Goal: Book appointment/travel/reservation

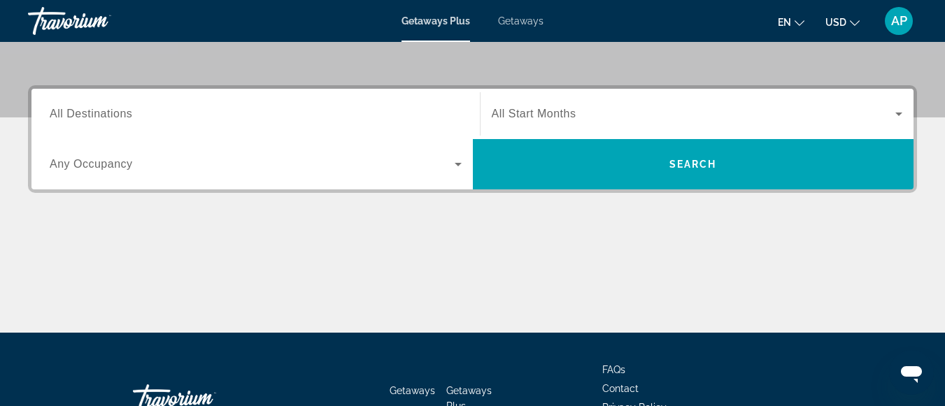
scroll to position [280, 0]
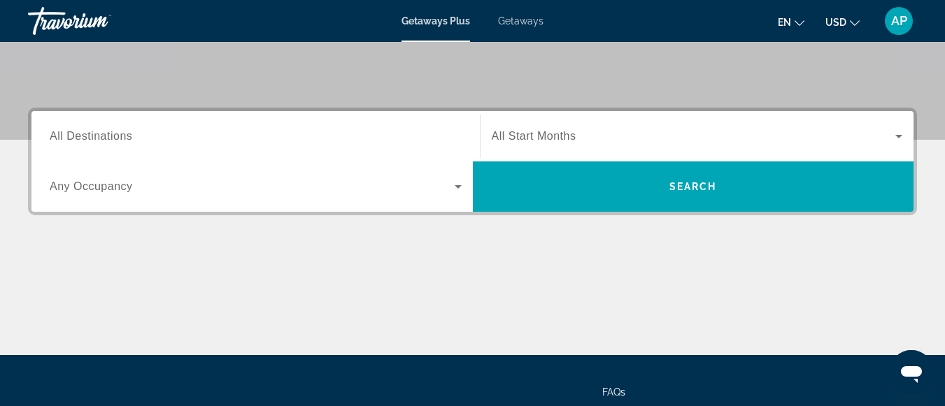
click at [898, 136] on icon "Search widget" at bounding box center [898, 136] width 7 height 3
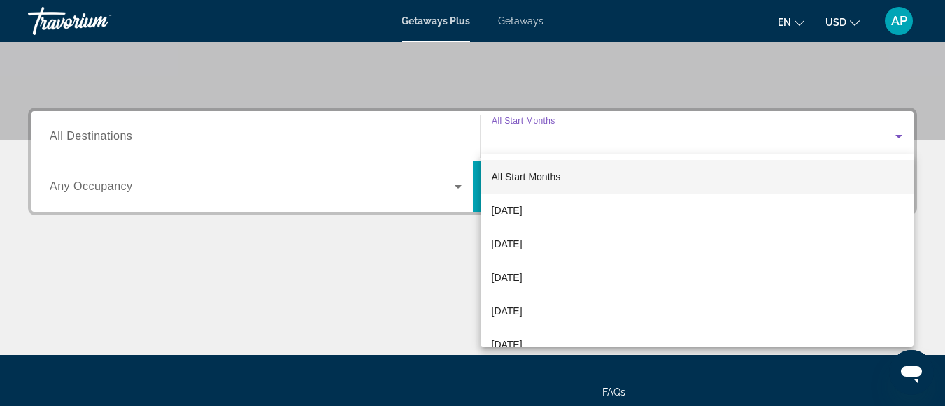
scroll to position [342, 0]
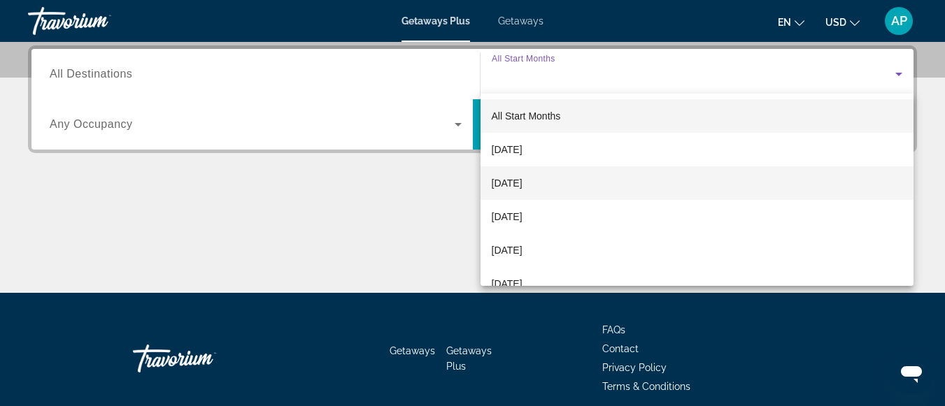
click at [522, 180] on span "[DATE]" at bounding box center [507, 183] width 31 height 17
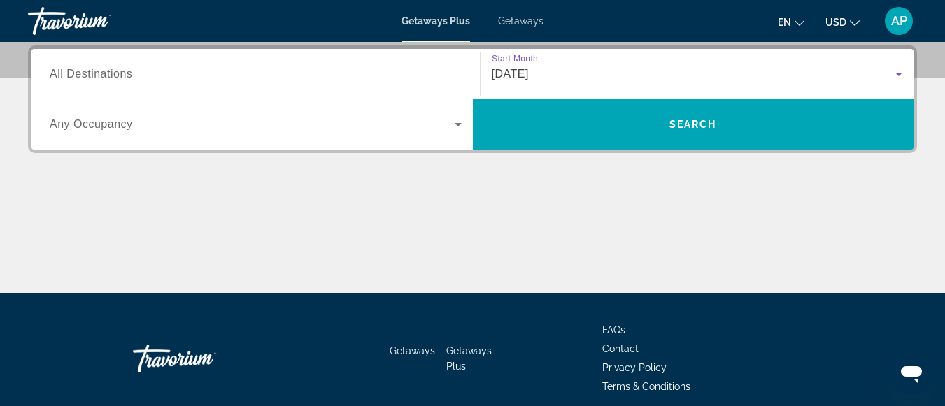
click at [452, 125] on icon "Search widget" at bounding box center [458, 124] width 17 height 17
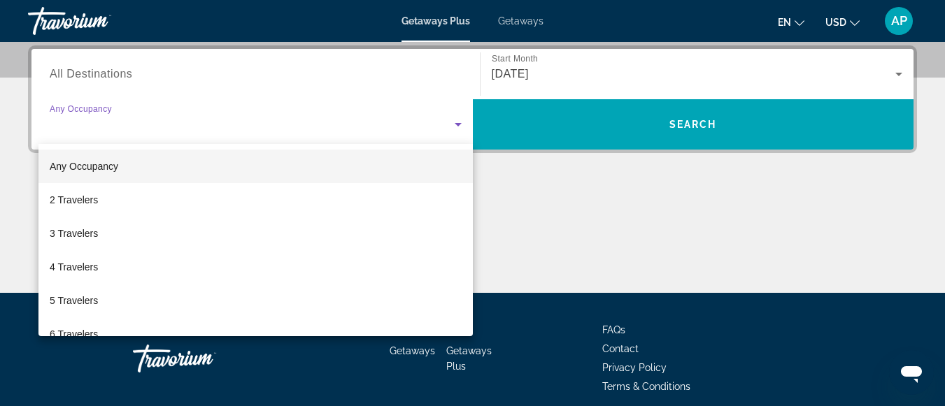
click at [452, 125] on div at bounding box center [472, 203] width 945 height 406
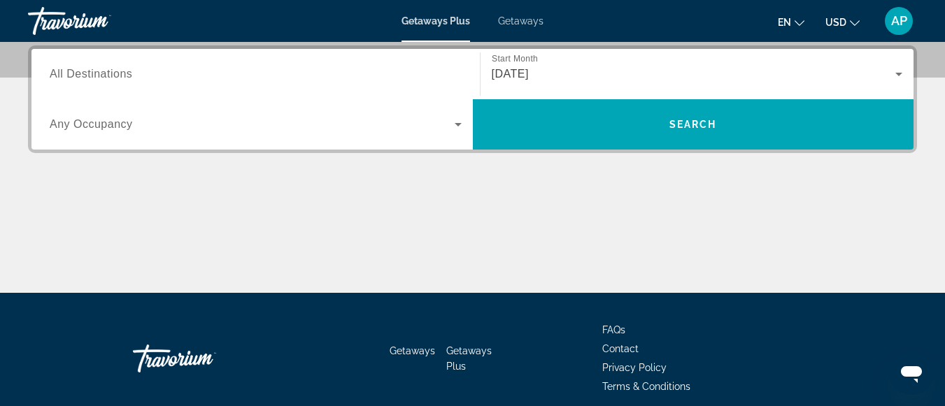
click at [166, 74] on input "Destination All Destinations" at bounding box center [256, 74] width 412 height 17
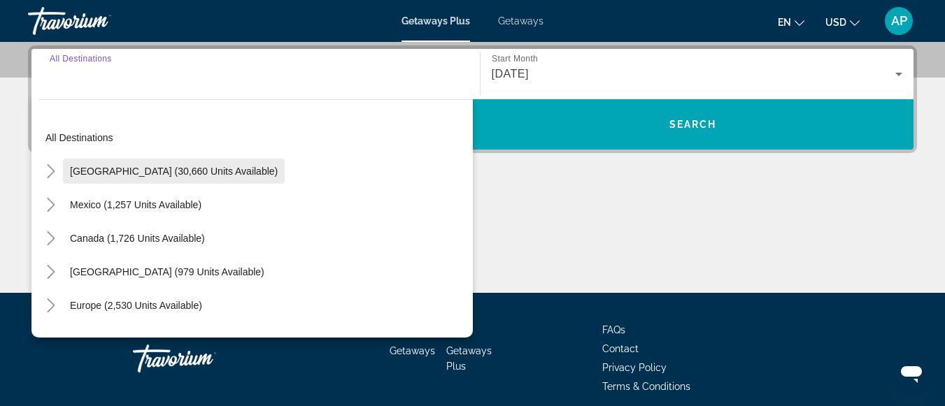
click at [213, 169] on span "[GEOGRAPHIC_DATA] (30,660 units available)" at bounding box center [174, 171] width 208 height 11
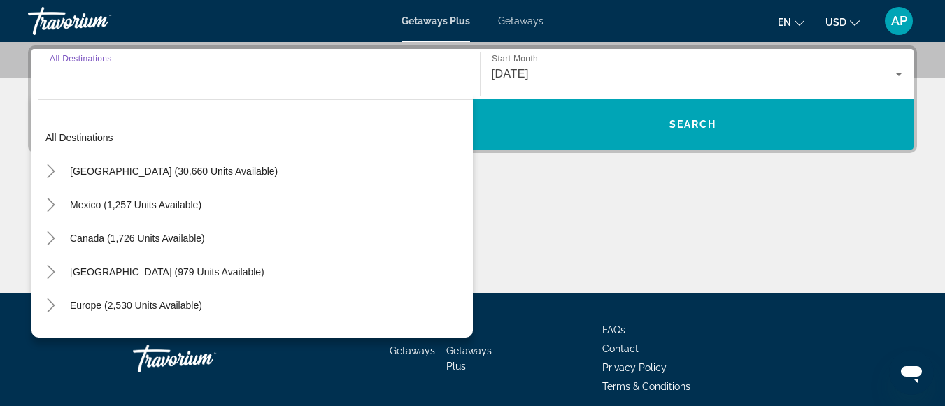
type input "**********"
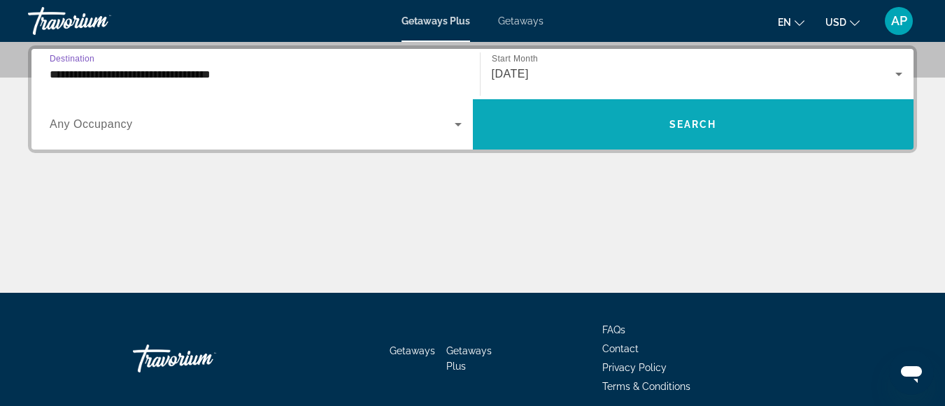
click at [594, 131] on span "Search widget" at bounding box center [693, 125] width 441 height 34
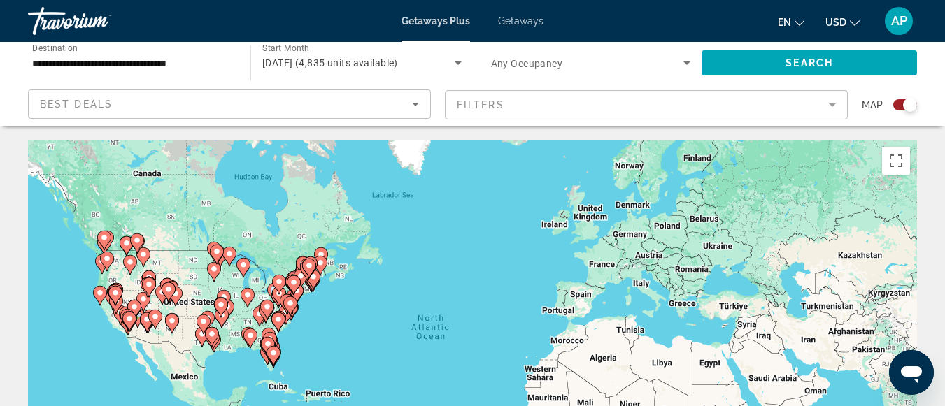
click at [258, 289] on div "To activate drag with keyboard, press Alt + Enter. Once in keyboard drag state,…" at bounding box center [472, 350] width 889 height 420
click at [258, 290] on div "To activate drag with keyboard, press Alt + Enter. Once in keyboard drag state,…" at bounding box center [472, 350] width 889 height 420
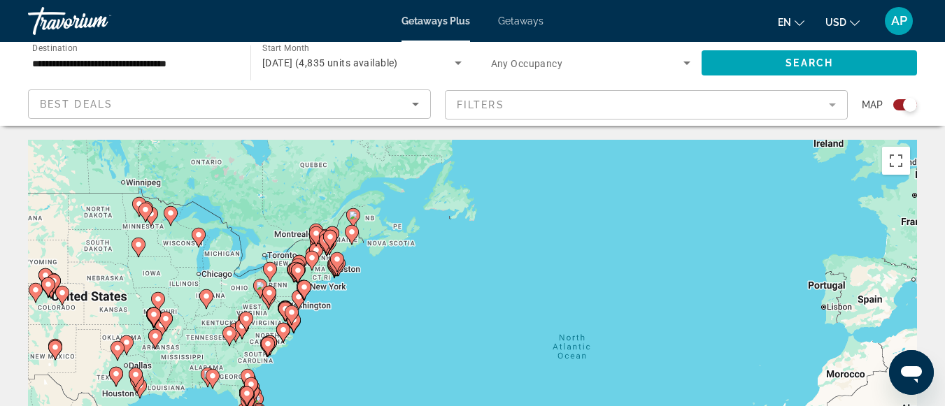
drag, startPoint x: 284, startPoint y: 317, endPoint x: 244, endPoint y: 294, distance: 45.7
click at [244, 294] on div "To navigate, press the arrow keys. To activate drag with keyboard, press Alt + …" at bounding box center [472, 350] width 889 height 420
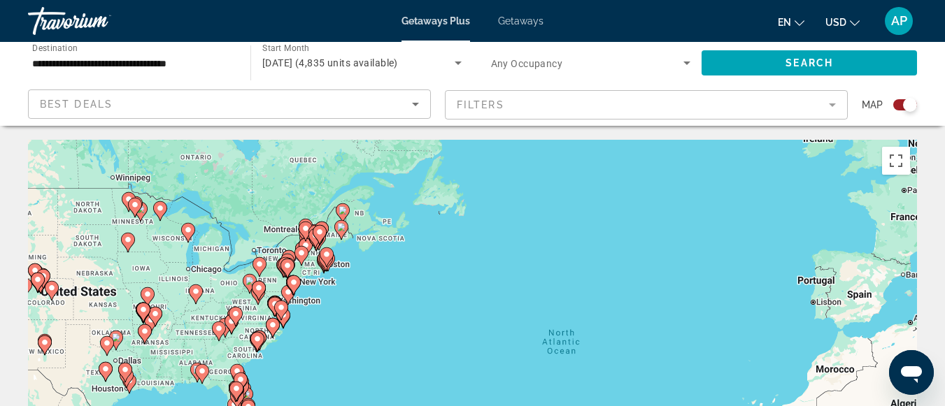
click at [244, 294] on gmp-advanced-marker "Main content" at bounding box center [250, 283] width 14 height 21
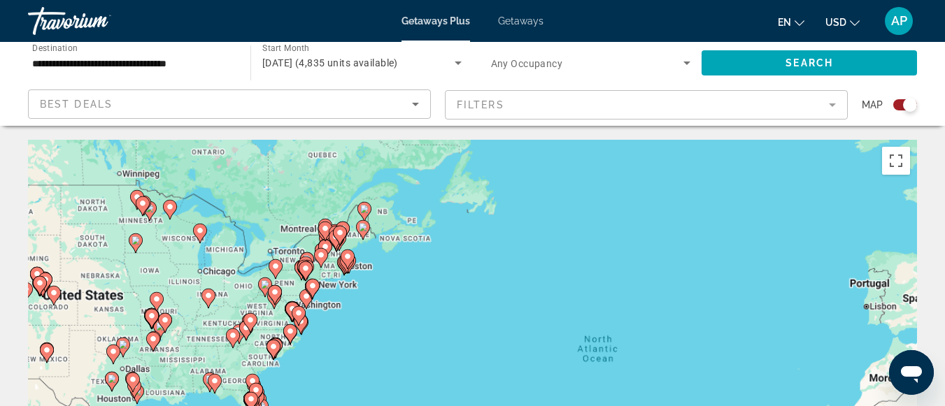
click at [244, 294] on div "To navigate, press the arrow keys. To activate drag with keyboard, press Alt + …" at bounding box center [472, 350] width 889 height 420
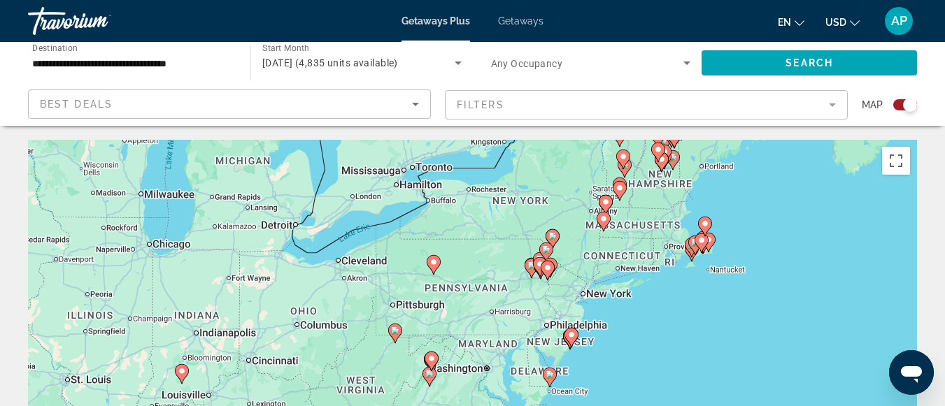
drag, startPoint x: 383, startPoint y: 304, endPoint x: 199, endPoint y: 222, distance: 201.0
click at [197, 247] on div "To activate drag with keyboard, press Alt + Enter. Once in keyboard drag state,…" at bounding box center [472, 350] width 889 height 420
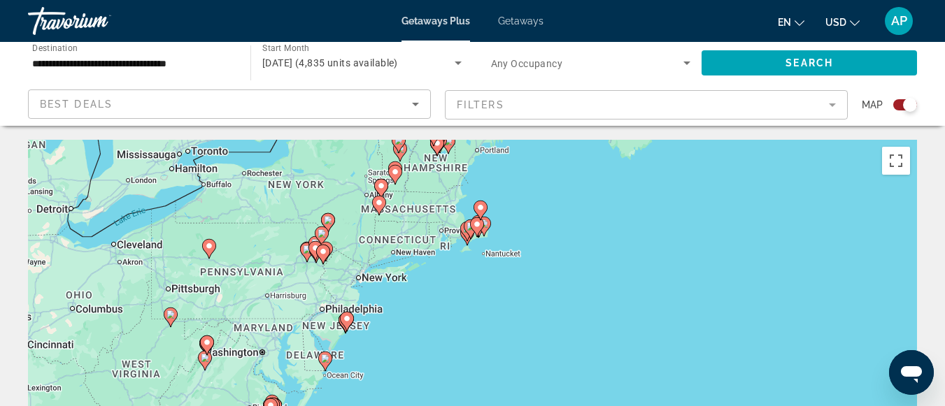
drag, startPoint x: 483, startPoint y: 231, endPoint x: 310, endPoint y: 255, distance: 175.0
click at [305, 269] on div "To activate drag with keyboard, press Alt + Enter. Once in keyboard drag state,…" at bounding box center [472, 350] width 889 height 420
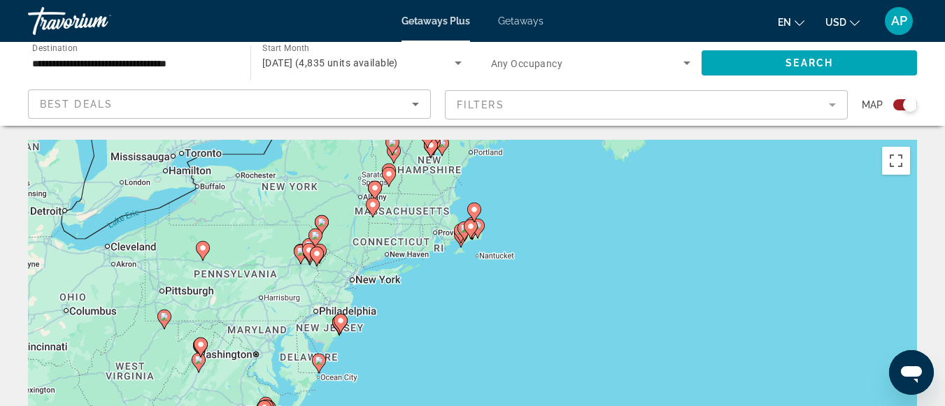
click at [384, 247] on div "To activate drag with keyboard, press Alt + Enter. Once in keyboard drag state,…" at bounding box center [472, 350] width 889 height 420
click at [385, 247] on div "To activate drag with keyboard, press Alt + Enter. Once in keyboard drag state,…" at bounding box center [472, 350] width 889 height 420
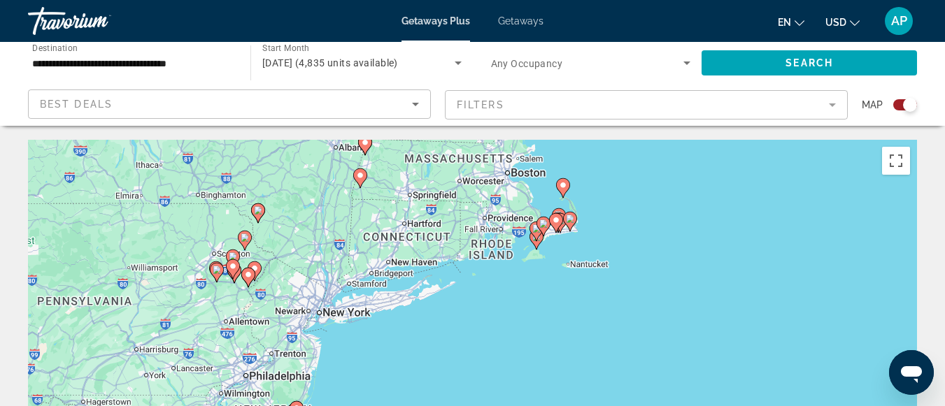
click at [401, 242] on div "To activate drag with keyboard, press Alt + Enter. Once in keyboard drag state,…" at bounding box center [472, 350] width 889 height 420
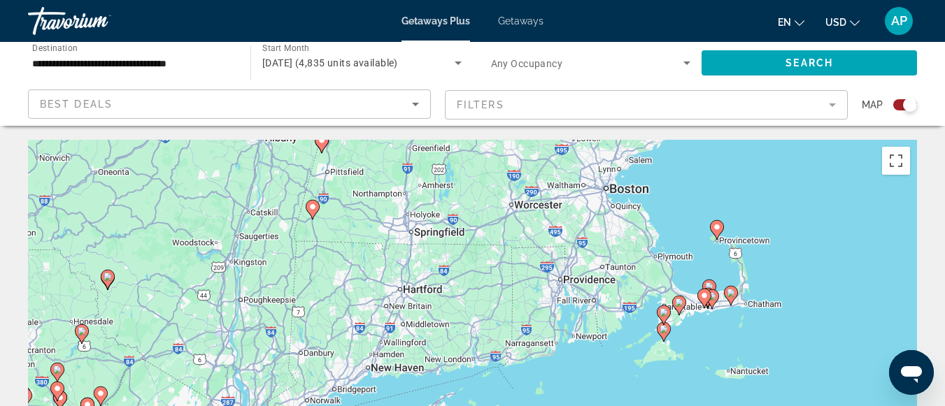
drag, startPoint x: 411, startPoint y: 195, endPoint x: 398, endPoint y: 275, distance: 80.8
click at [398, 275] on div "To activate drag with keyboard, press Alt + Enter. Once in keyboard drag state,…" at bounding box center [472, 350] width 889 height 420
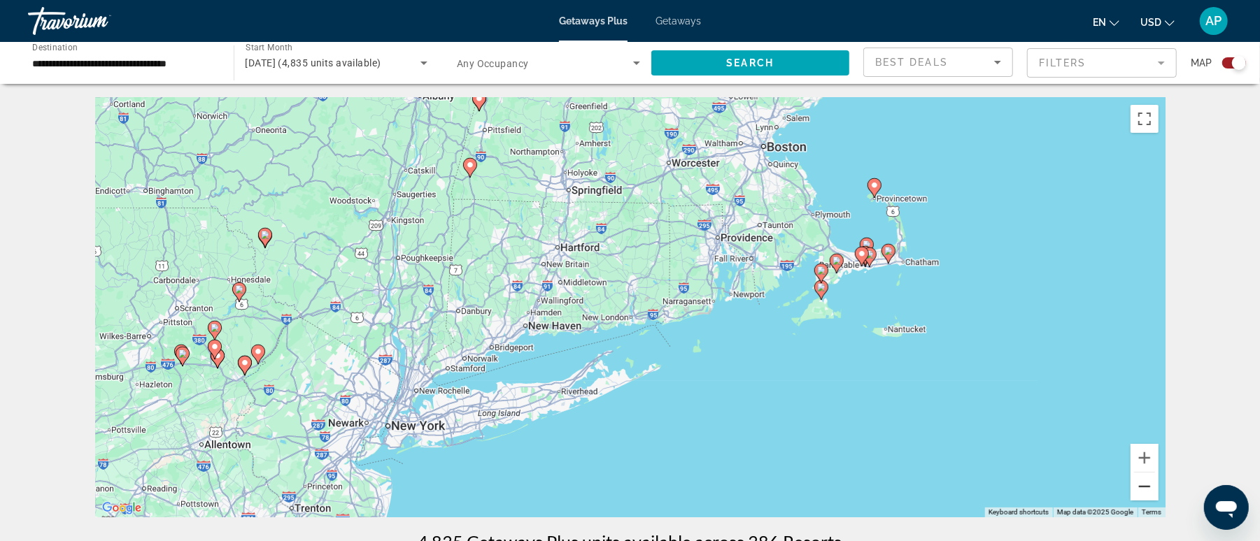
click at [955, 406] on button "Zoom out" at bounding box center [1144, 487] width 28 height 28
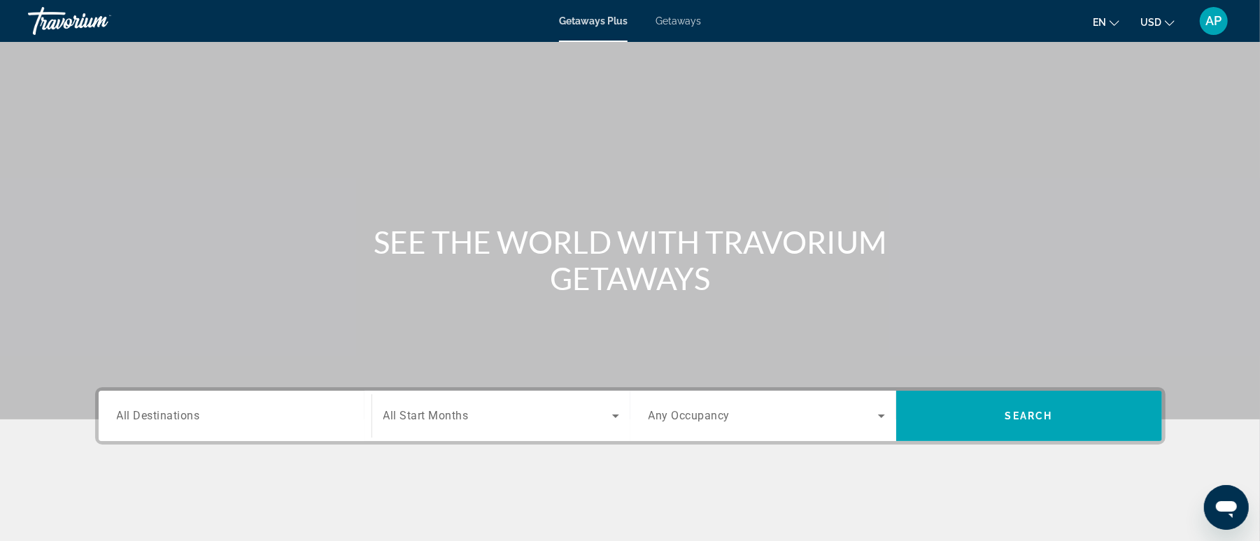
click at [681, 20] on span "Getaways" at bounding box center [677, 20] width 45 height 11
click at [468, 406] on span "Search widget" at bounding box center [497, 416] width 229 height 17
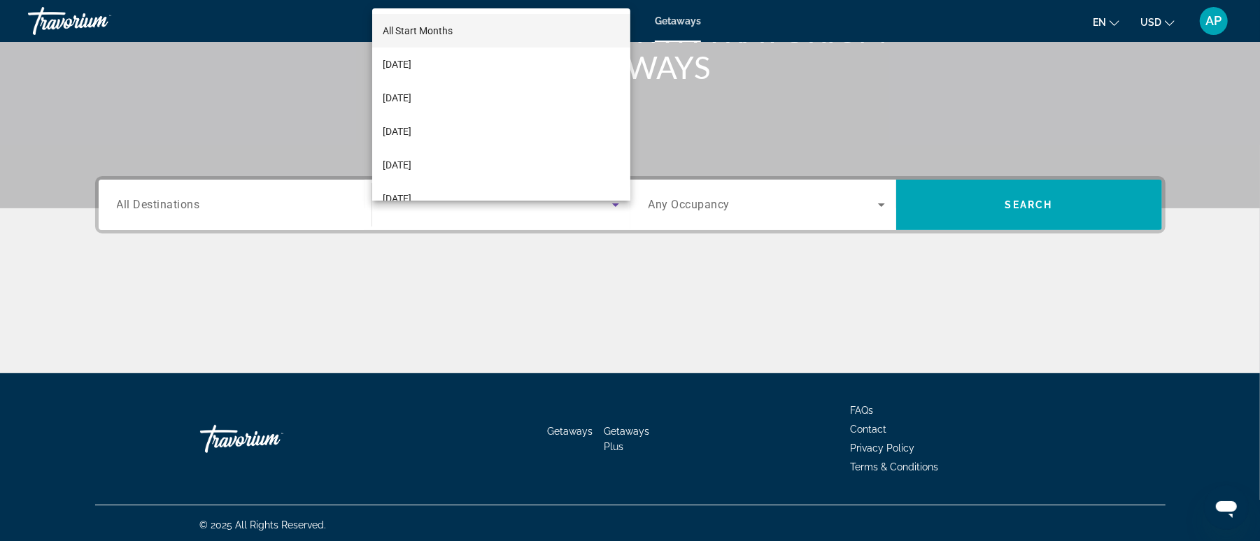
scroll to position [213, 0]
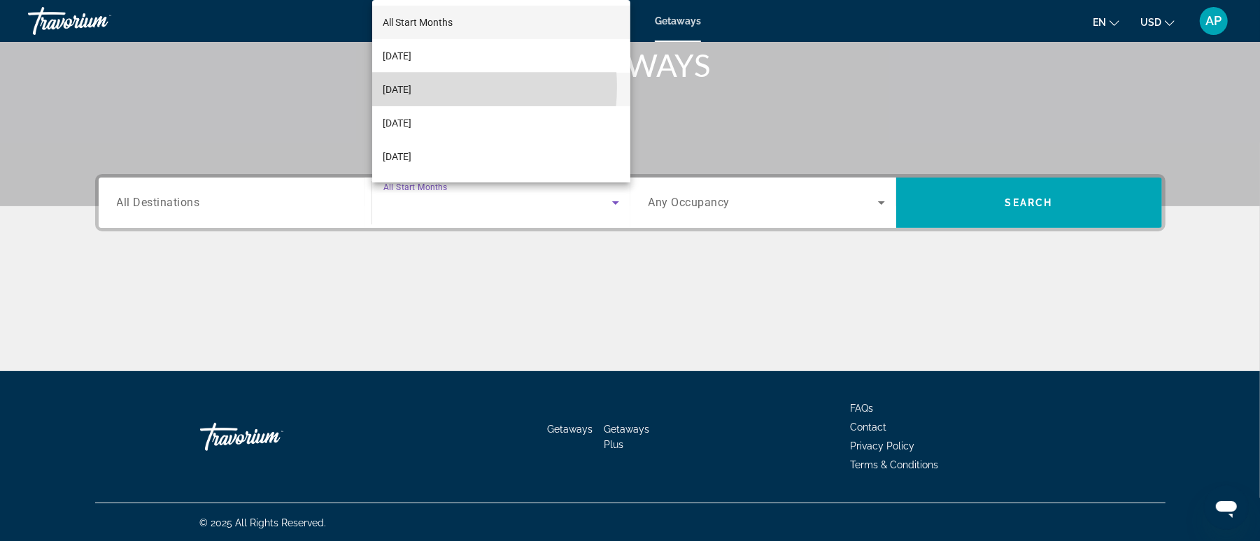
click at [412, 87] on span "[DATE]" at bounding box center [397, 89] width 29 height 17
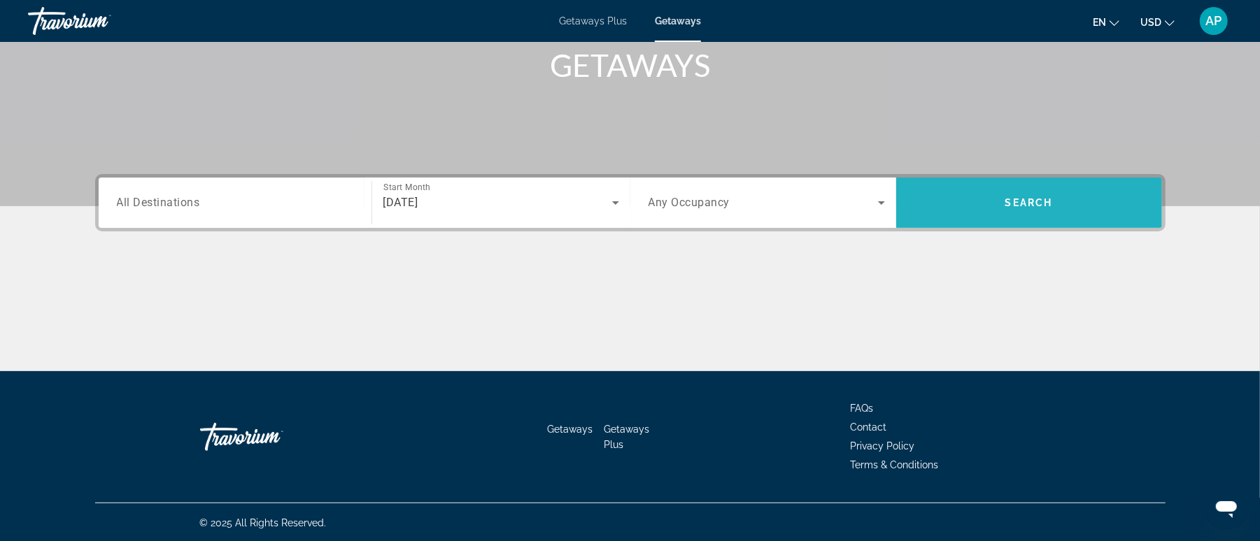
click at [955, 208] on span "Search widget" at bounding box center [1029, 203] width 266 height 34
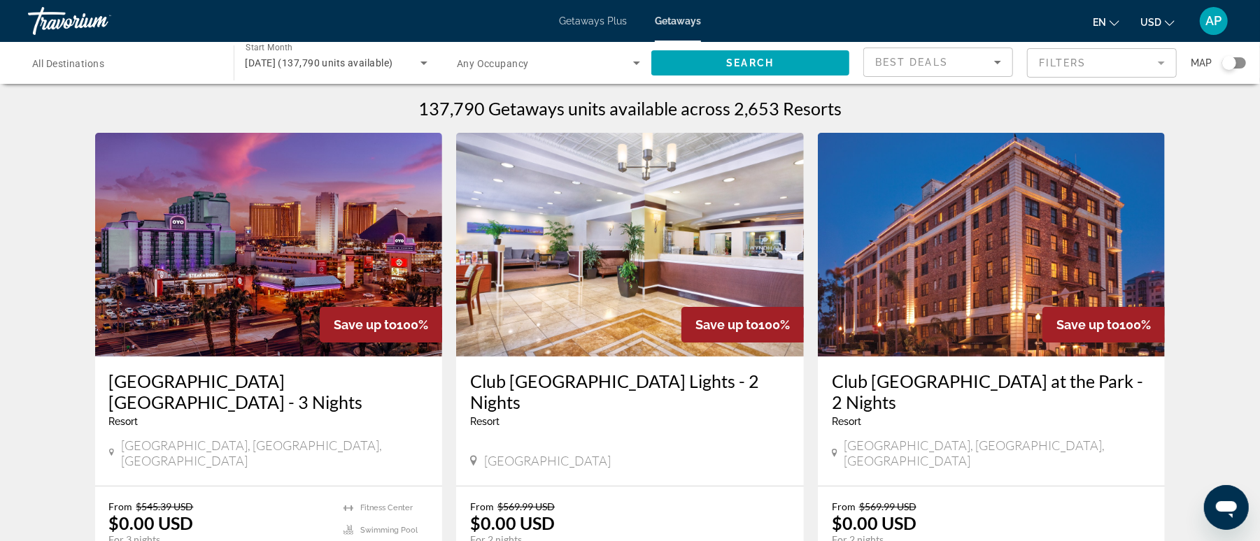
click at [955, 66] on div "Search widget" at bounding box center [1234, 62] width 24 height 11
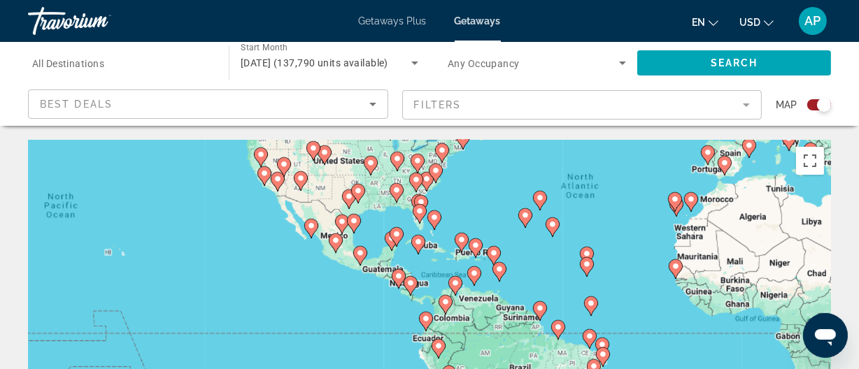
drag, startPoint x: 269, startPoint y: 283, endPoint x: 469, endPoint y: 136, distance: 248.3
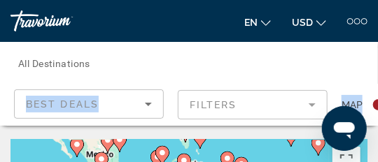
drag, startPoint x: 208, startPoint y: 126, endPoint x: 190, endPoint y: 56, distance: 72.1
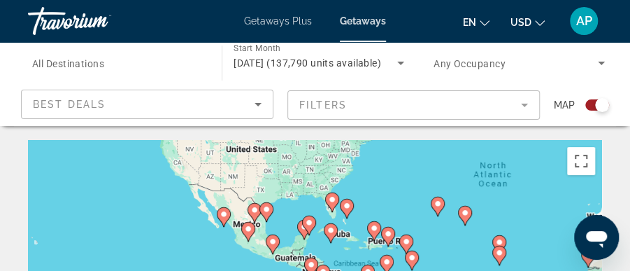
drag, startPoint x: 355, startPoint y: 171, endPoint x: 373, endPoint y: 243, distance: 74.1
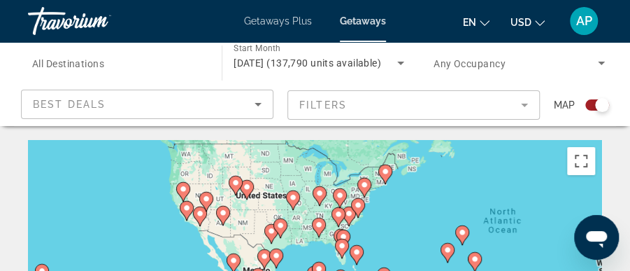
drag, startPoint x: 383, startPoint y: 197, endPoint x: 397, endPoint y: 243, distance: 48.4
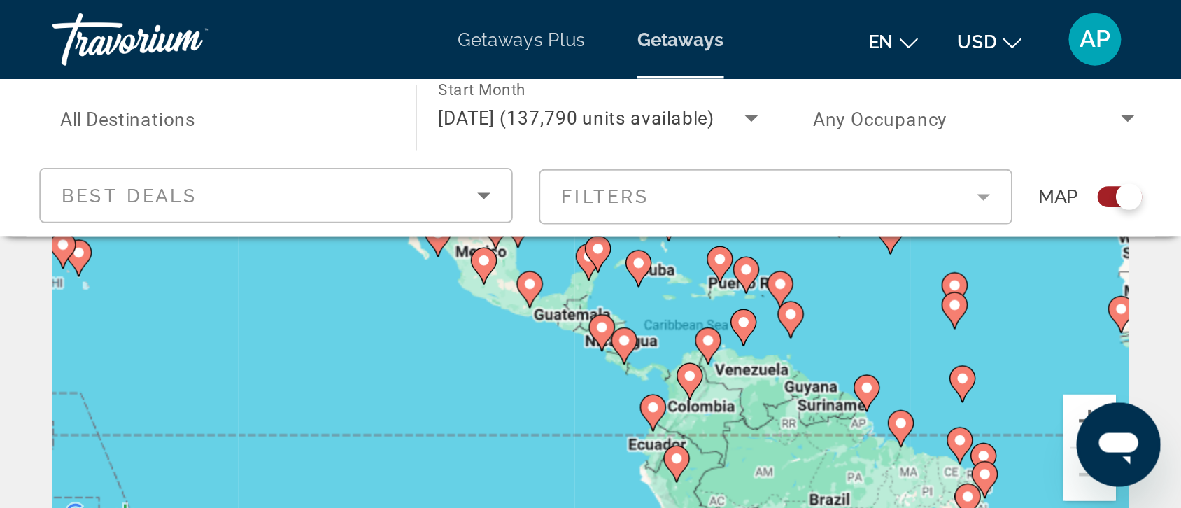
scroll to position [140, 0]
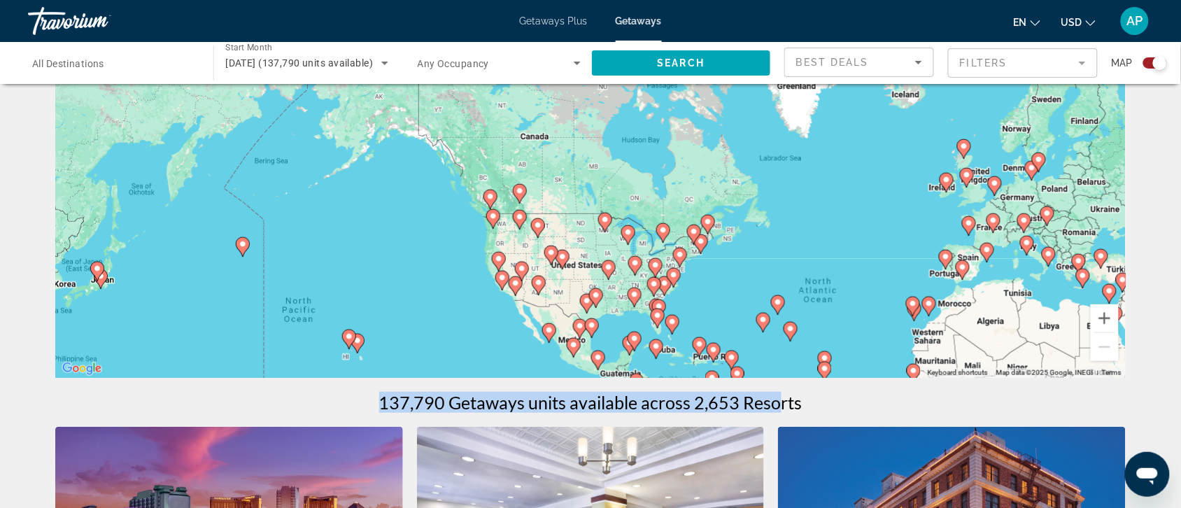
drag, startPoint x: 736, startPoint y: 210, endPoint x: 745, endPoint y: 374, distance: 164.6
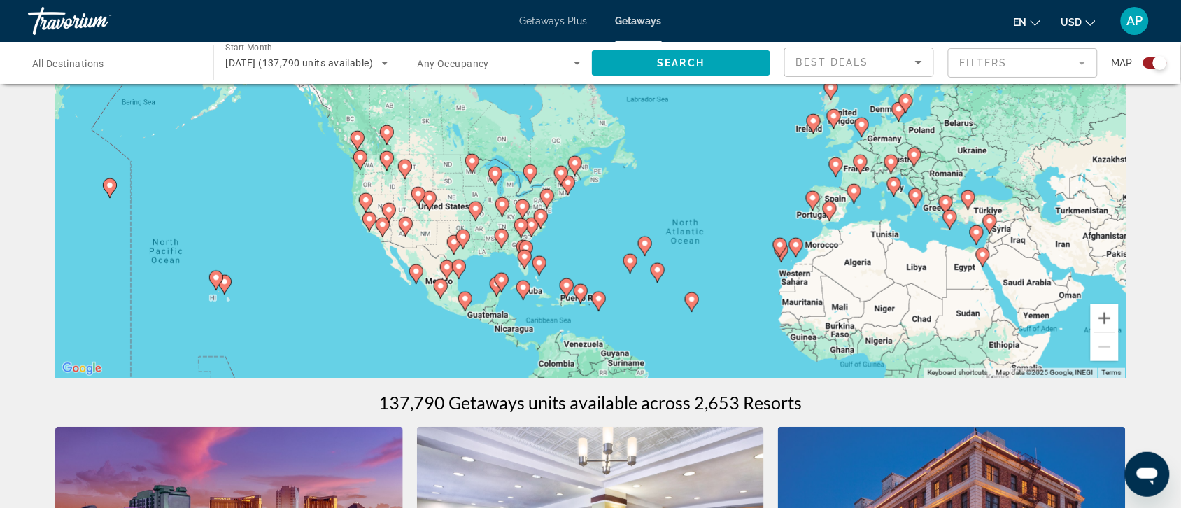
drag, startPoint x: 718, startPoint y: 290, endPoint x: 574, endPoint y: 222, distance: 159.2
click at [571, 227] on div "To activate drag with keyboard, press Alt + Enter. Once in keyboard drag state,…" at bounding box center [590, 168] width 1070 height 420
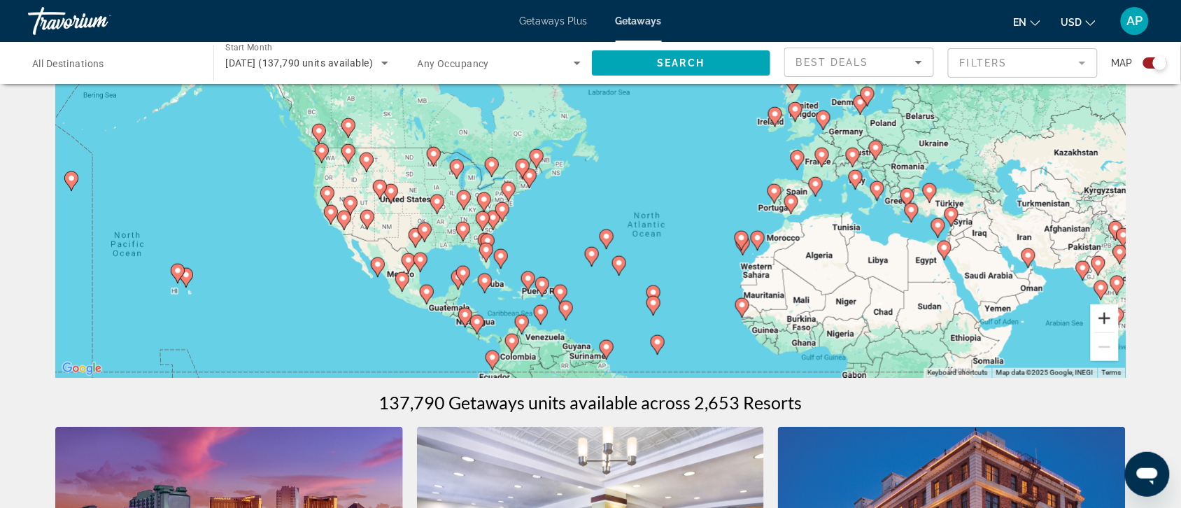
click at [955, 318] on button "Zoom in" at bounding box center [1104, 318] width 28 height 28
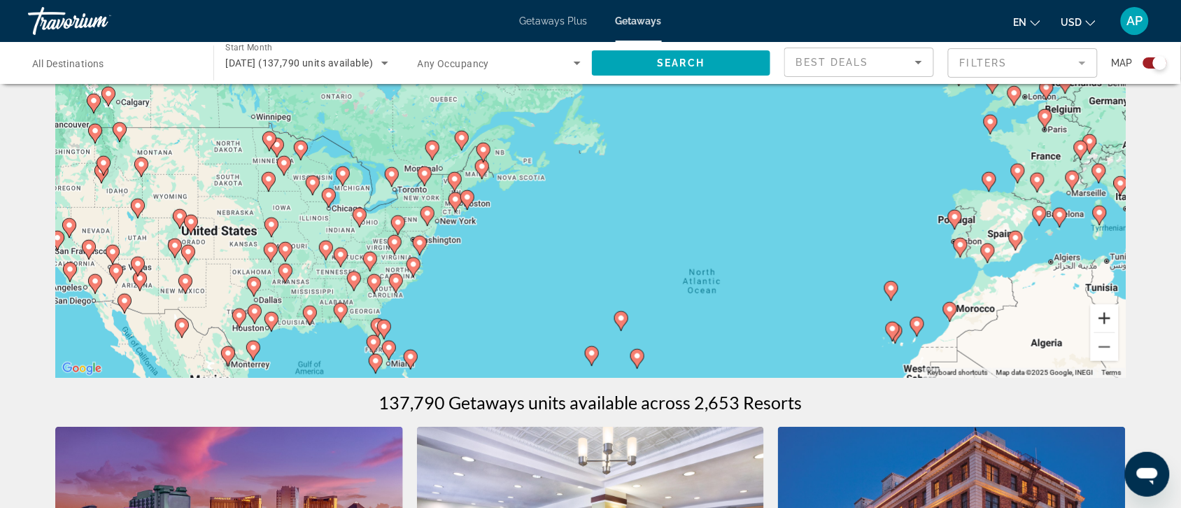
click at [955, 320] on button "Zoom in" at bounding box center [1104, 318] width 28 height 28
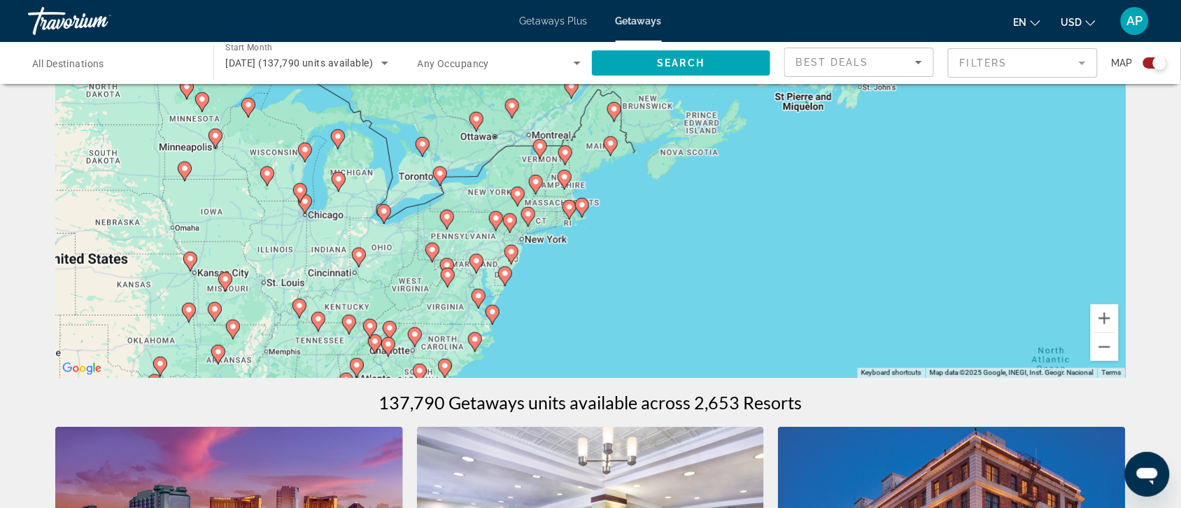
drag, startPoint x: 369, startPoint y: 280, endPoint x: 620, endPoint y: 243, distance: 253.0
click at [620, 243] on div "To activate drag with keyboard, press Alt + Enter. Once in keyboard drag state,…" at bounding box center [590, 168] width 1070 height 420
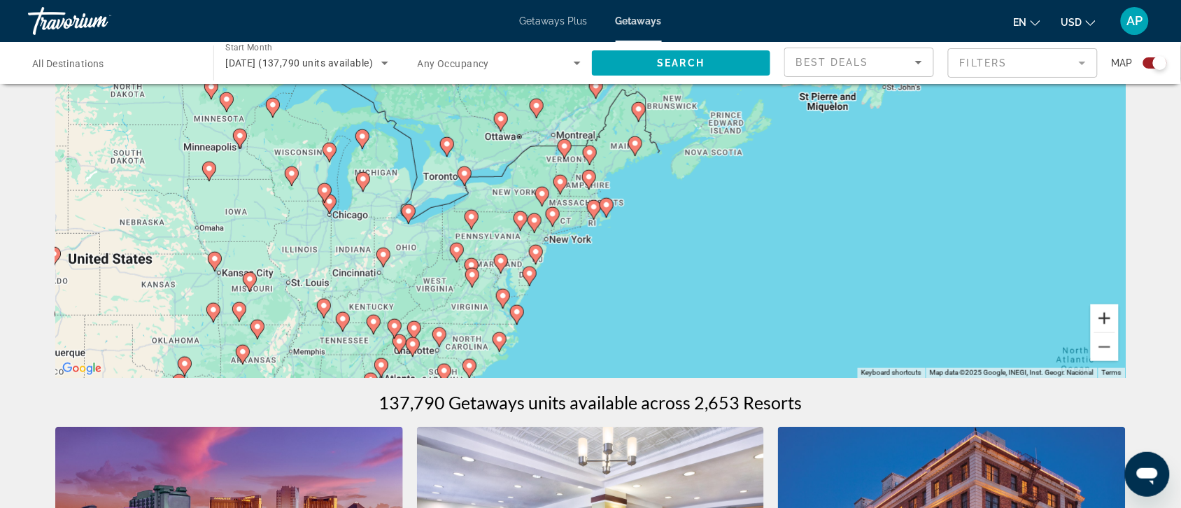
click at [955, 319] on button "Zoom in" at bounding box center [1104, 318] width 28 height 28
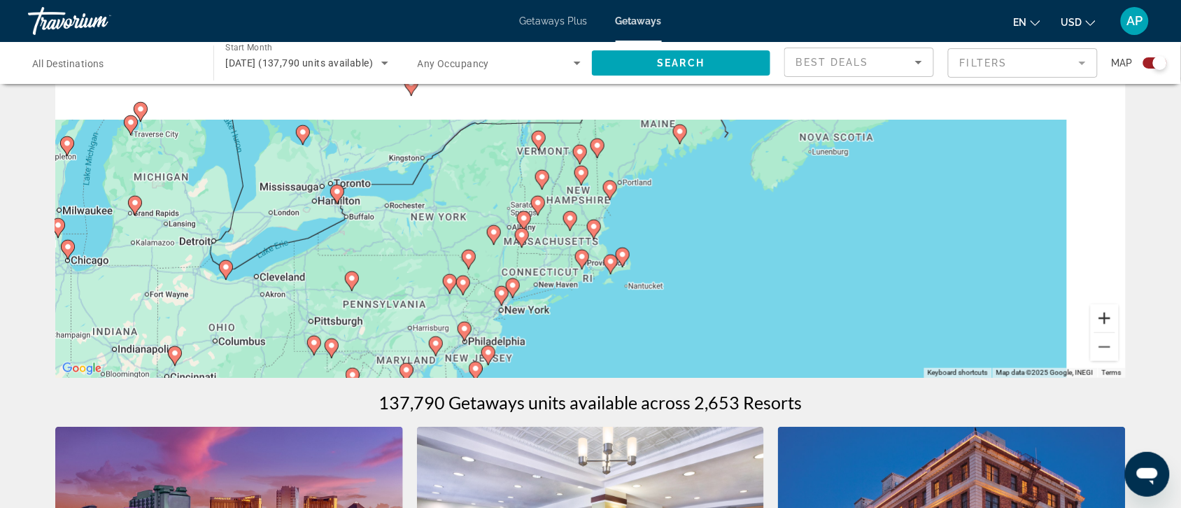
click at [955, 319] on button "Zoom in" at bounding box center [1104, 318] width 28 height 28
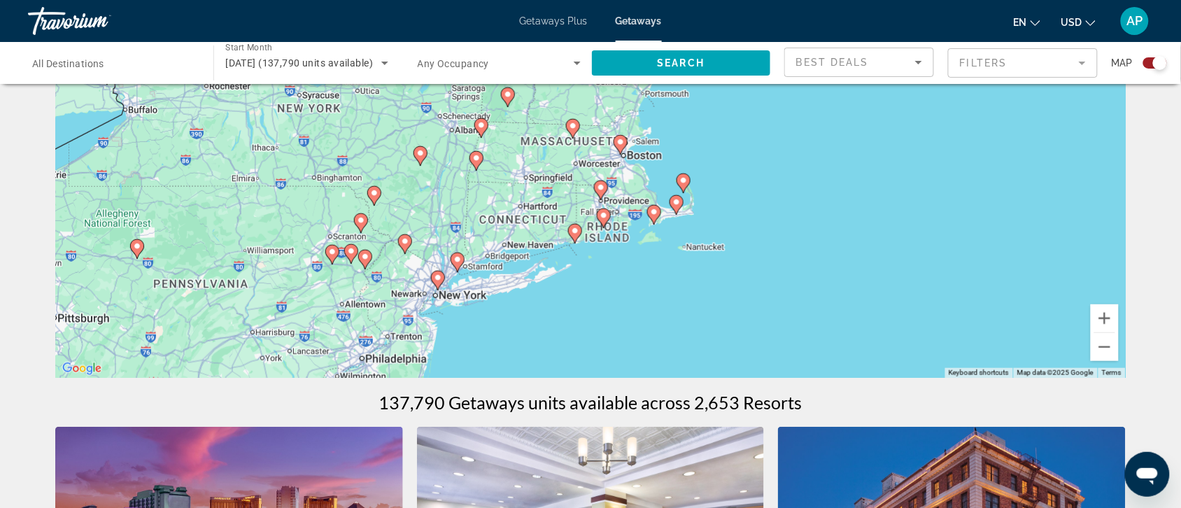
drag, startPoint x: 559, startPoint y: 327, endPoint x: 582, endPoint y: 170, distance: 158.2
click at [582, 170] on div "To activate drag with keyboard, press Alt + Enter. Once in keyboard drag state,…" at bounding box center [590, 168] width 1070 height 420
click at [955, 318] on button "Zoom in" at bounding box center [1104, 318] width 28 height 28
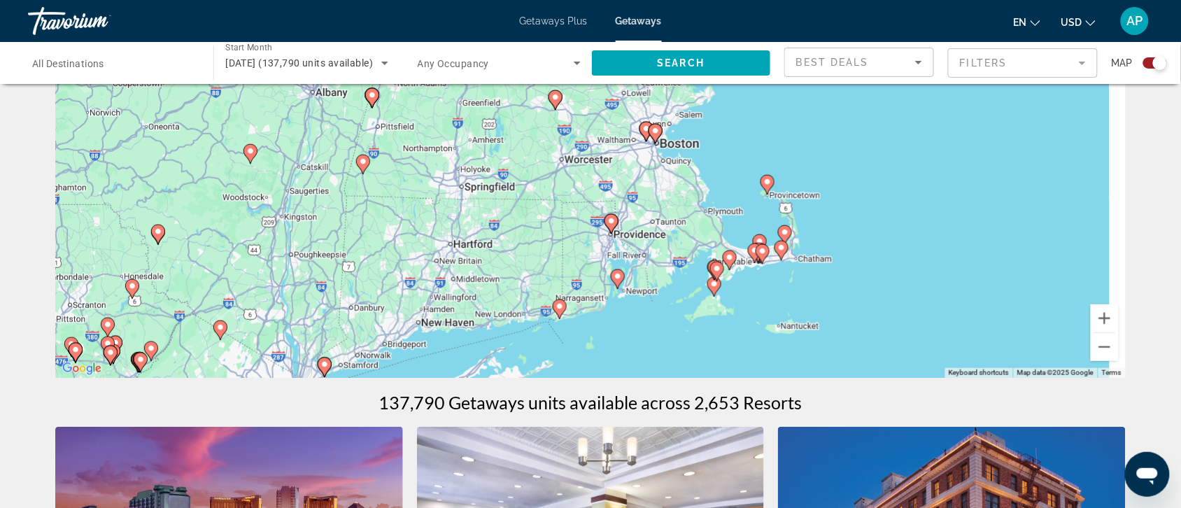
click at [362, 159] on image "Main content" at bounding box center [363, 161] width 8 height 8
type input "**********"
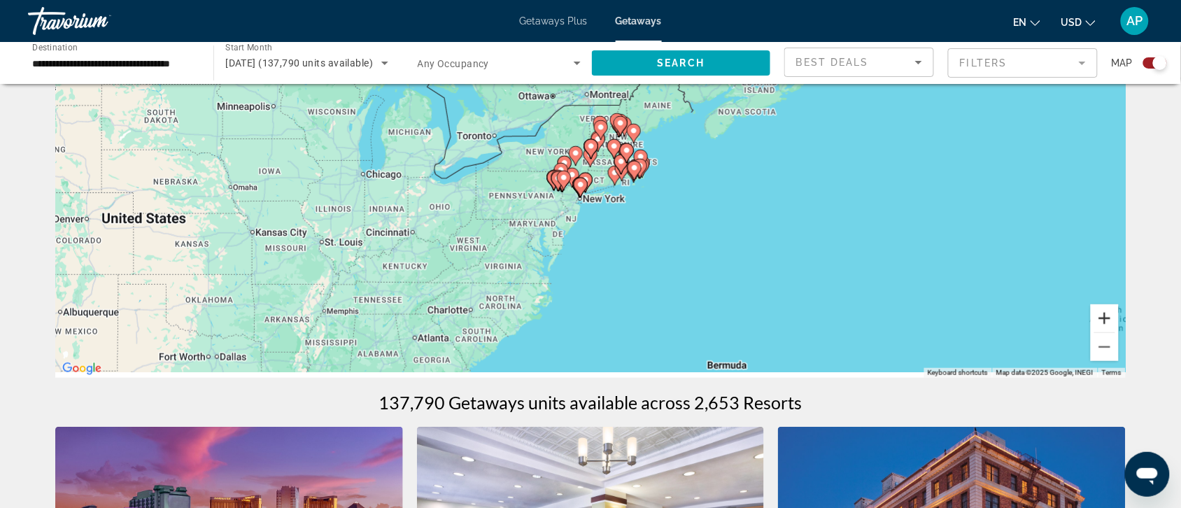
click at [955, 320] on button "Zoom in" at bounding box center [1104, 318] width 28 height 28
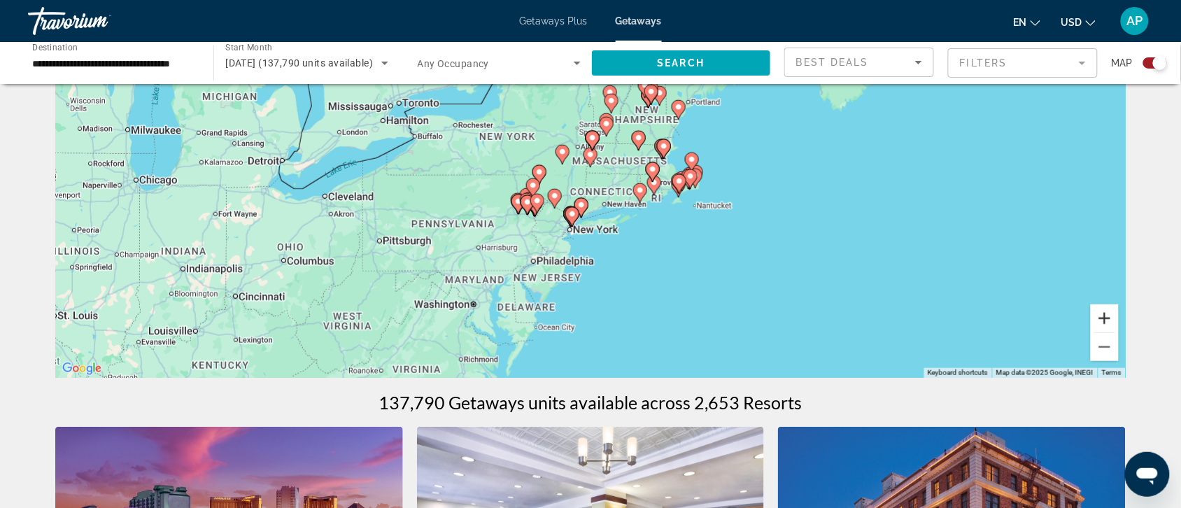
click at [955, 320] on button "Zoom in" at bounding box center [1104, 318] width 28 height 28
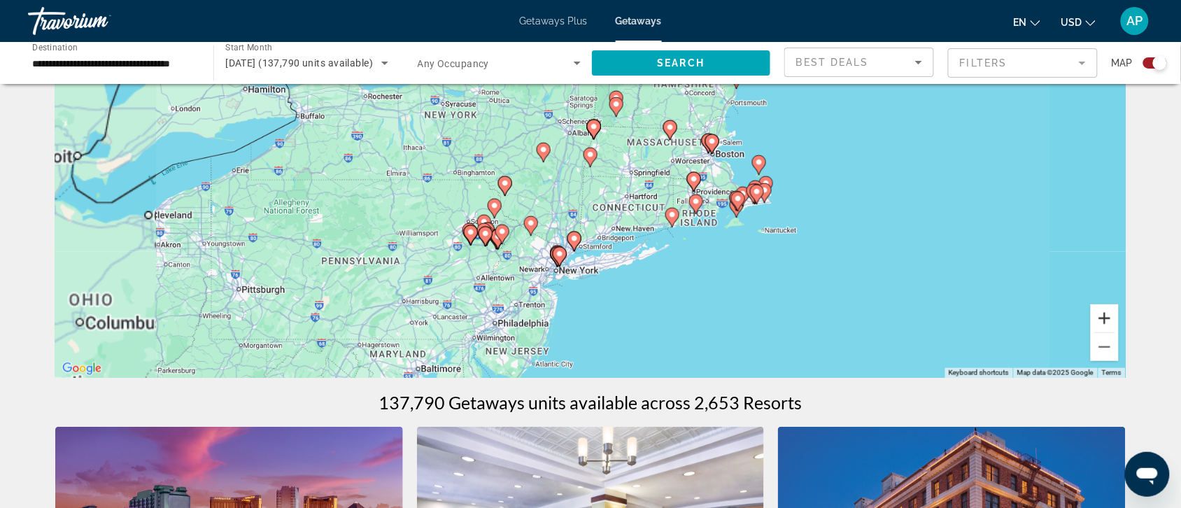
click at [955, 320] on button "Zoom in" at bounding box center [1104, 318] width 28 height 28
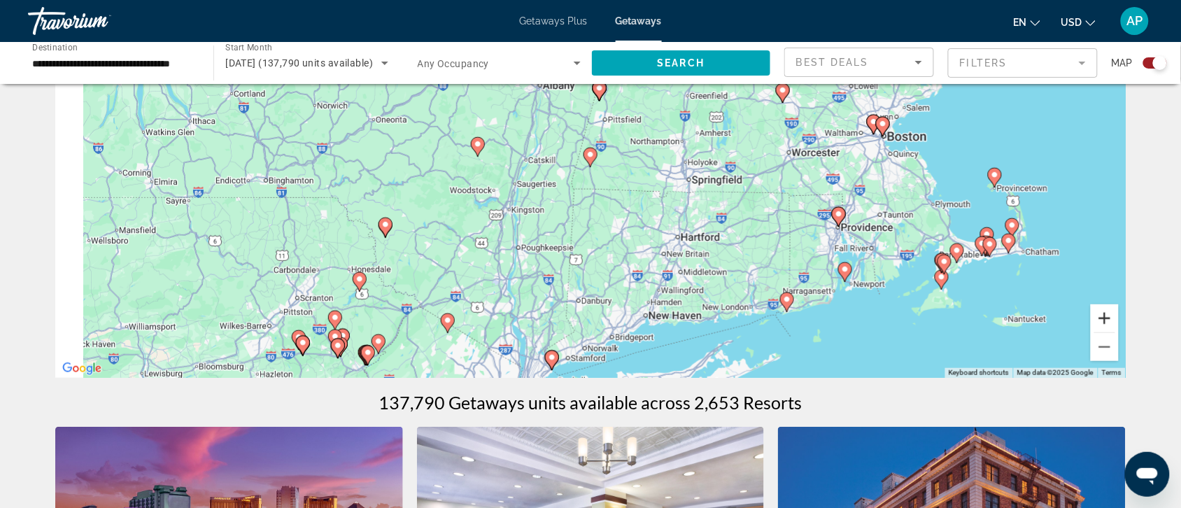
click at [955, 320] on button "Zoom in" at bounding box center [1104, 318] width 28 height 28
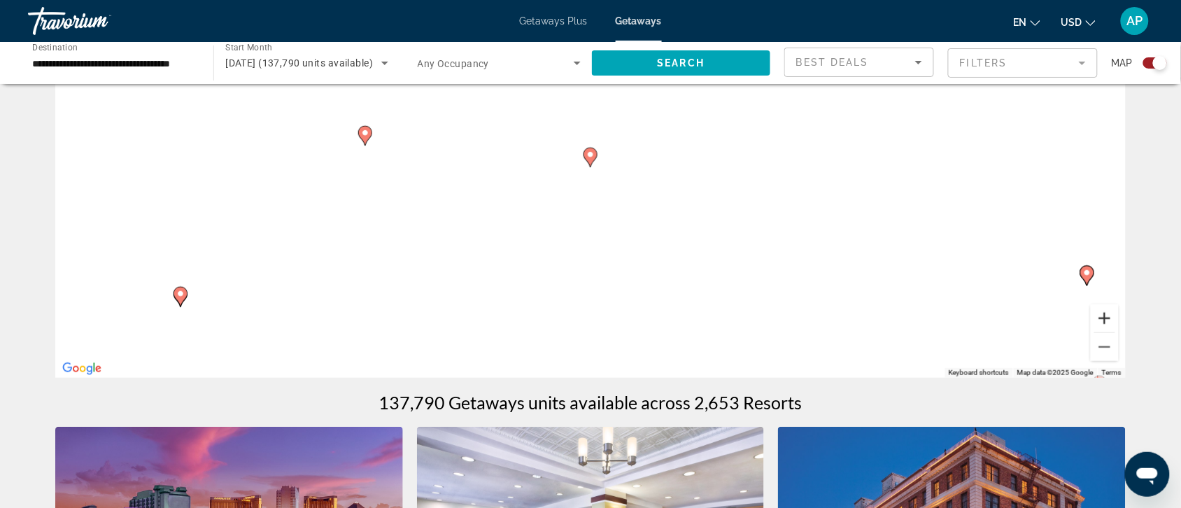
click at [955, 320] on button "Zoom in" at bounding box center [1104, 318] width 28 height 28
drag, startPoint x: 775, startPoint y: 280, endPoint x: 722, endPoint y: 53, distance: 232.7
click at [955, 348] on button "Zoom out" at bounding box center [1104, 347] width 28 height 28
click at [955, 343] on button "Zoom out" at bounding box center [1104, 347] width 28 height 28
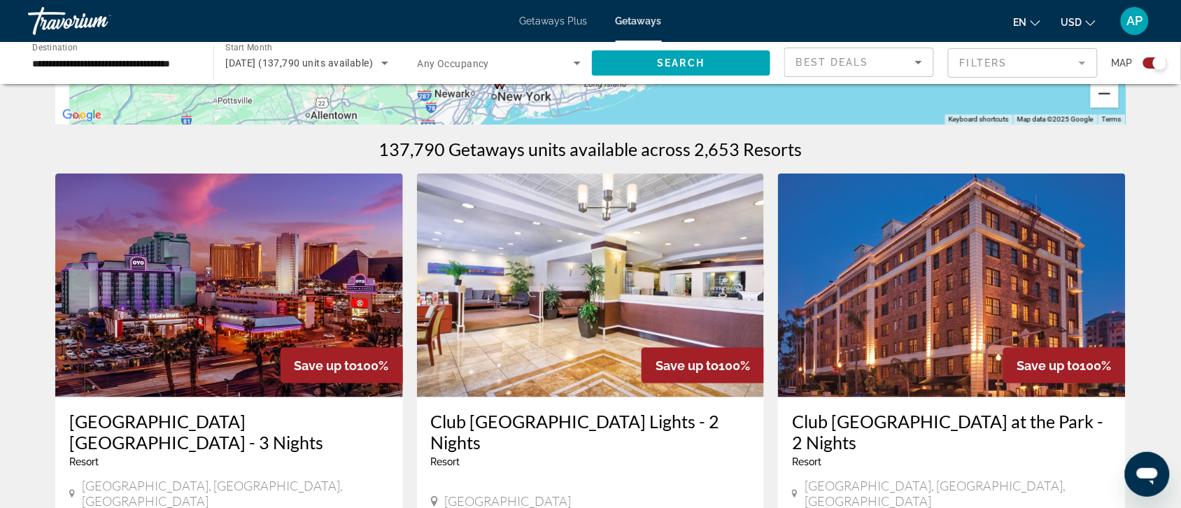
scroll to position [402, 0]
